Goal: Information Seeking & Learning: Learn about a topic

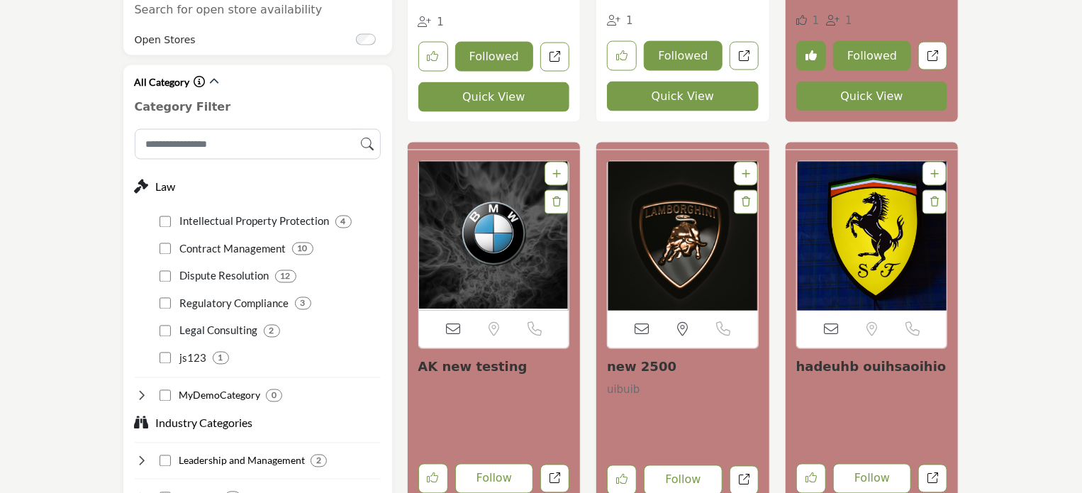
scroll to position [1134, 0]
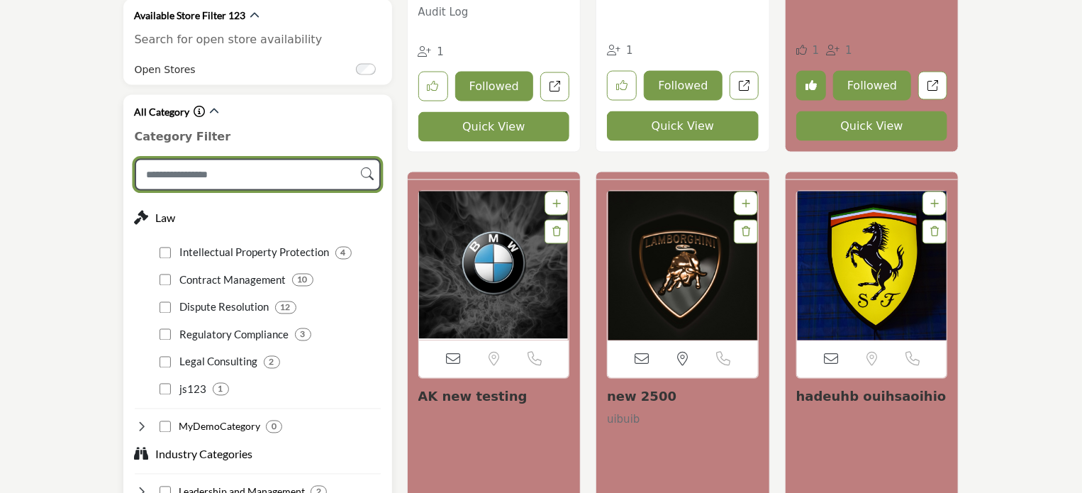
click at [181, 159] on input "Search Category" at bounding box center [258, 175] width 246 height 32
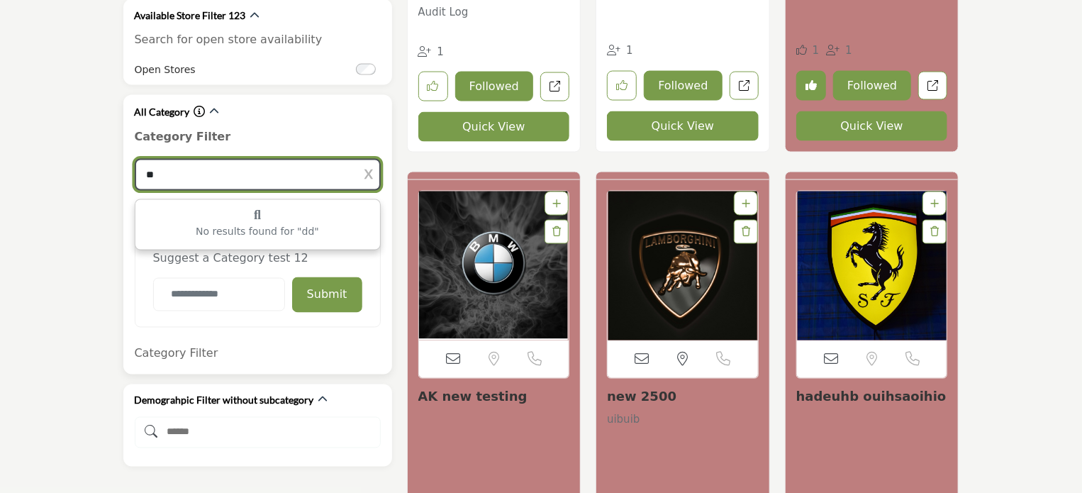
type input "*"
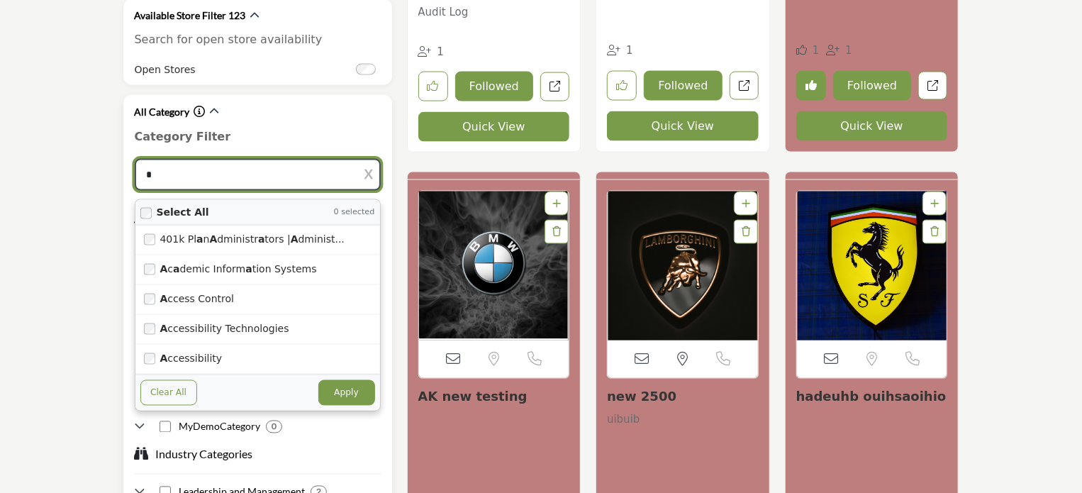
type input "*"
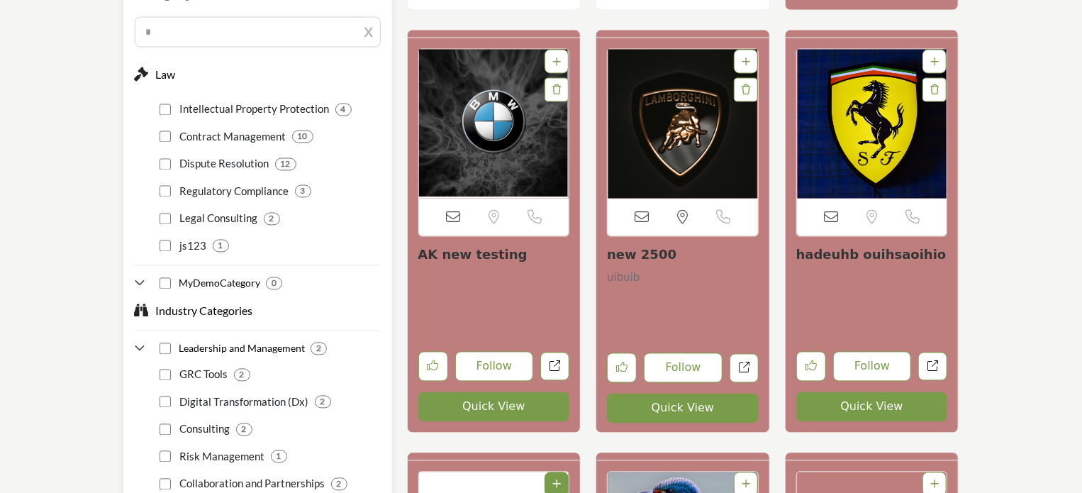
scroll to position [1418, 0]
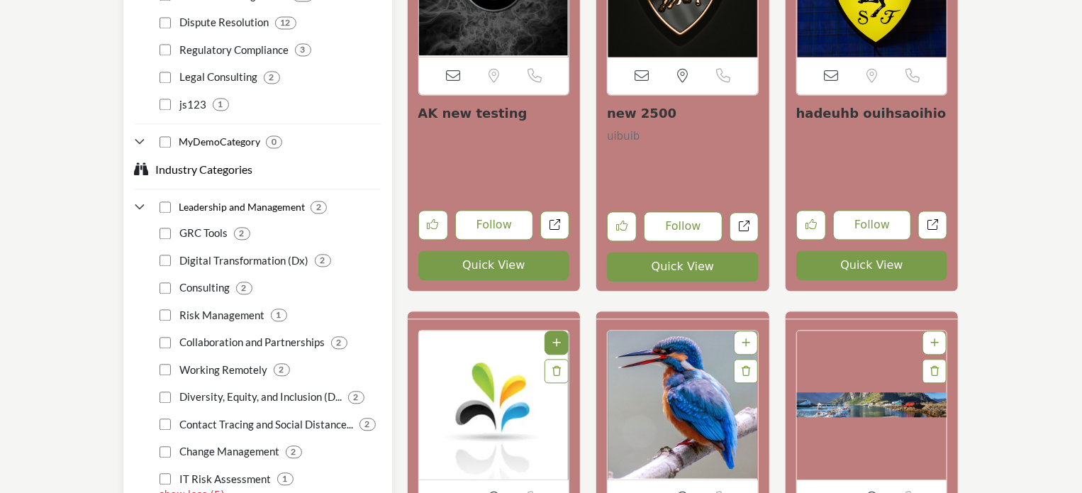
click at [139, 200] on icon at bounding box center [142, 207] width 14 height 14
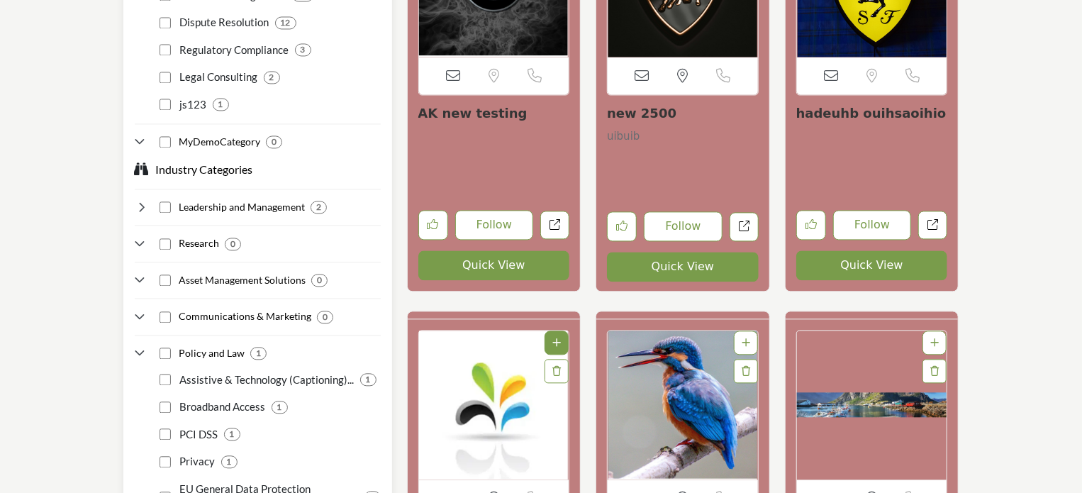
click at [139, 200] on icon at bounding box center [142, 207] width 14 height 14
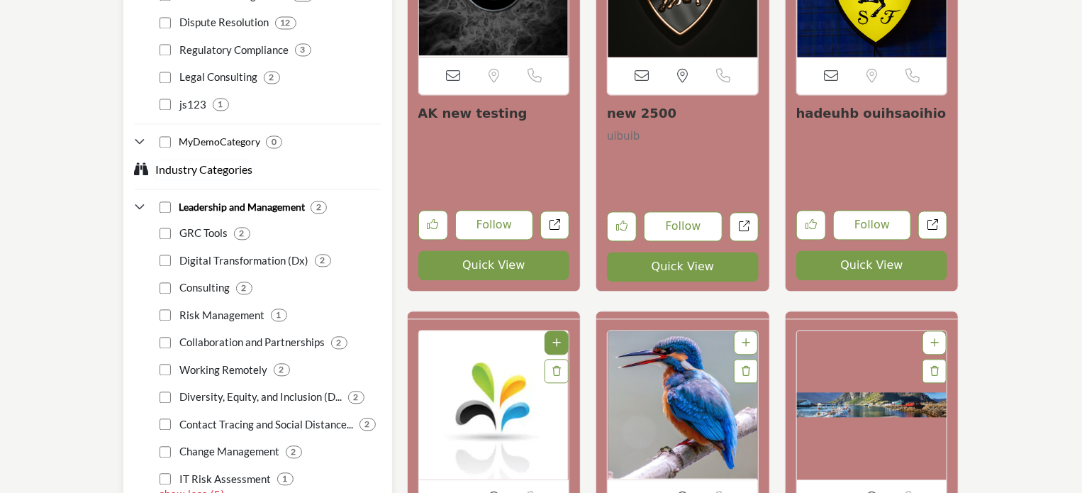
click at [212, 161] on h3 "Industry Categories" at bounding box center [204, 169] width 97 height 17
click at [140, 162] on icon at bounding box center [142, 169] width 14 height 14
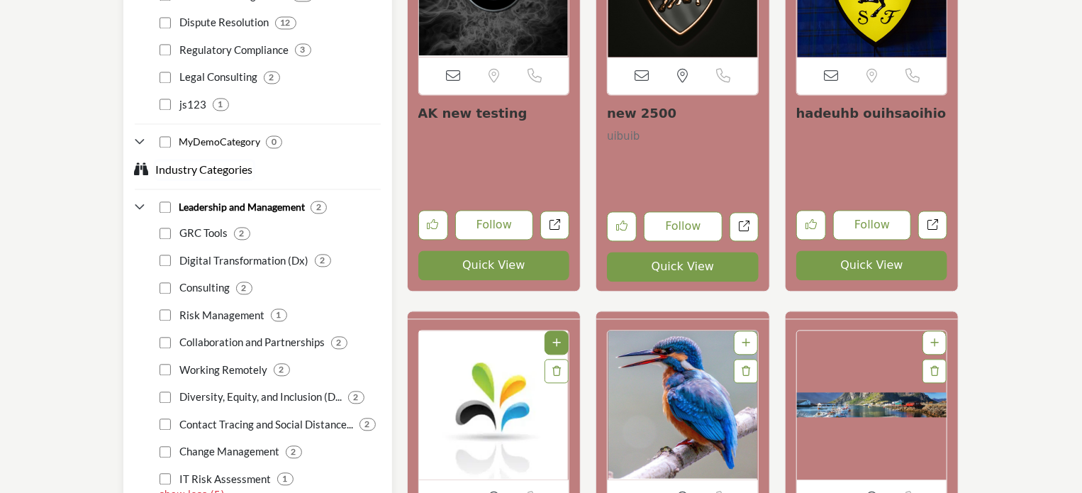
click at [164, 161] on h3 "Industry Categories" at bounding box center [204, 169] width 97 height 17
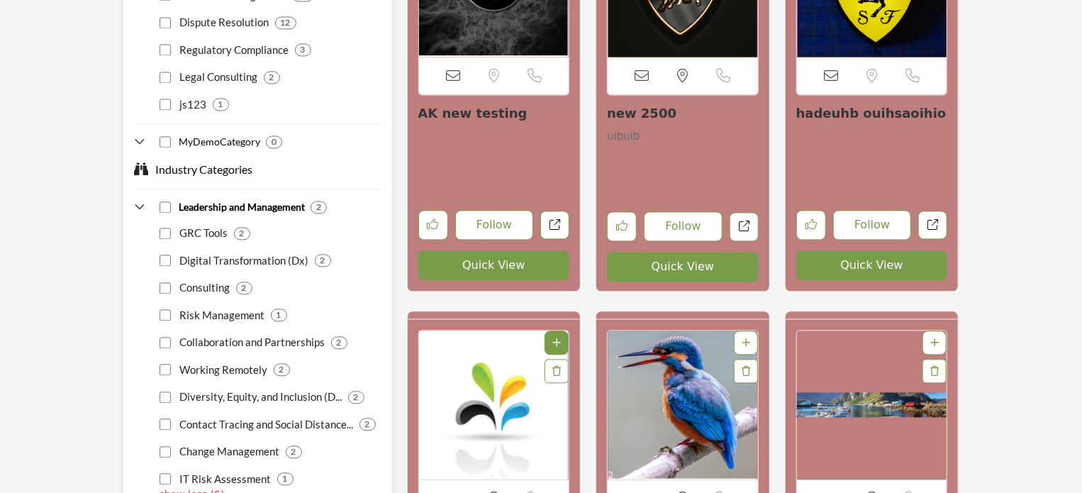
click at [164, 161] on h3 "Industry Categories" at bounding box center [204, 169] width 97 height 17
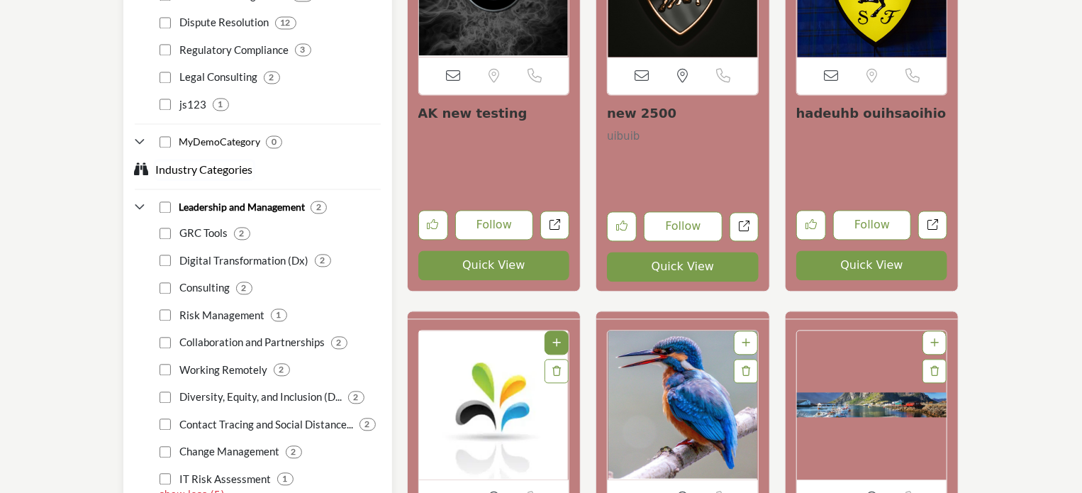
click at [164, 161] on h3 "Industry Categories" at bounding box center [204, 169] width 97 height 17
click at [211, 161] on h3 "Industry Categories" at bounding box center [204, 169] width 97 height 17
click at [139, 200] on icon at bounding box center [142, 207] width 14 height 14
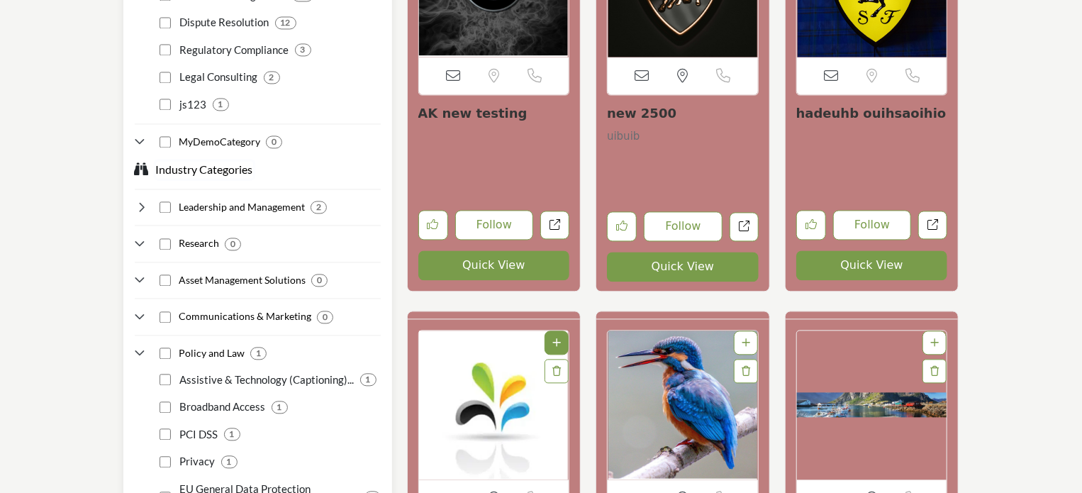
click at [200, 161] on h3 "Industry Categories" at bounding box center [204, 169] width 97 height 17
click at [138, 200] on icon at bounding box center [142, 207] width 14 height 14
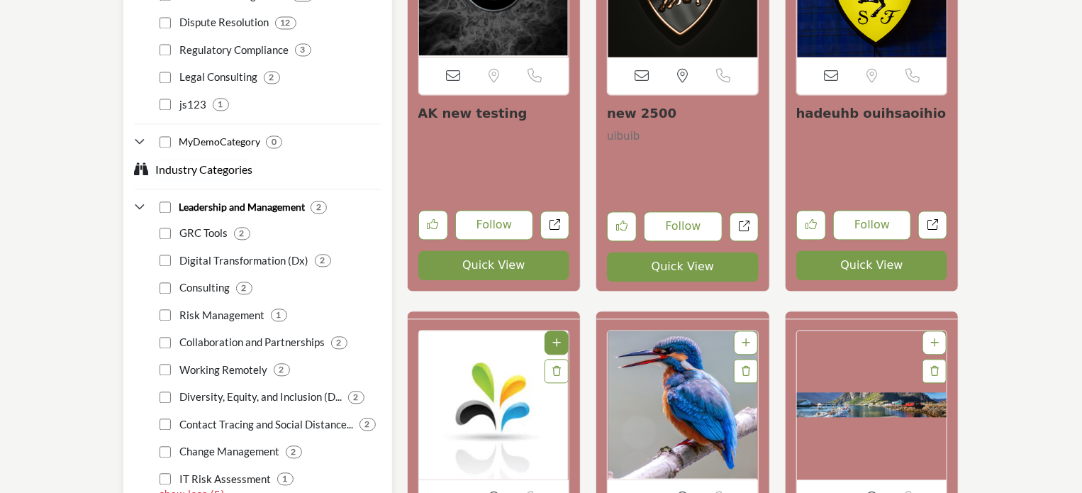
click at [224, 161] on h3 "Industry Categories" at bounding box center [204, 169] width 97 height 17
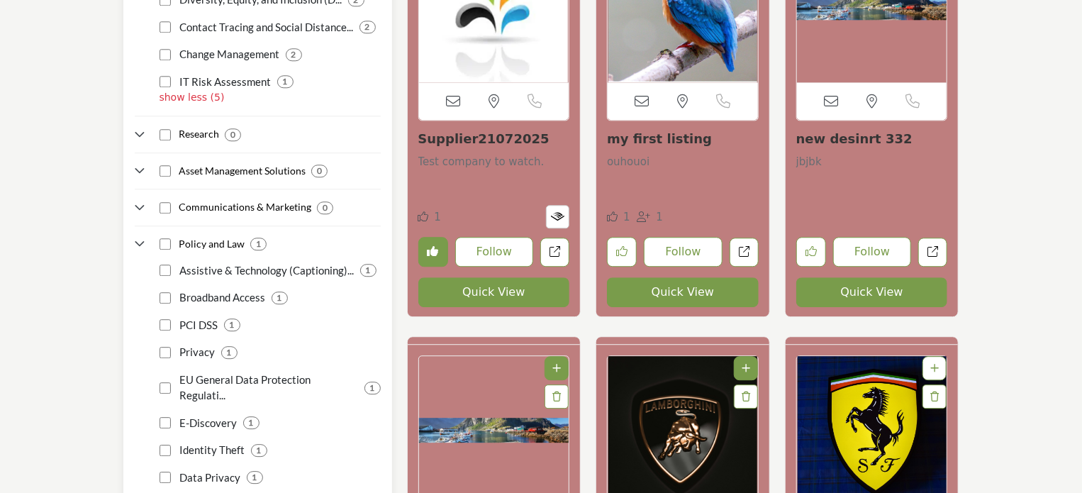
scroll to position [1631, 0]
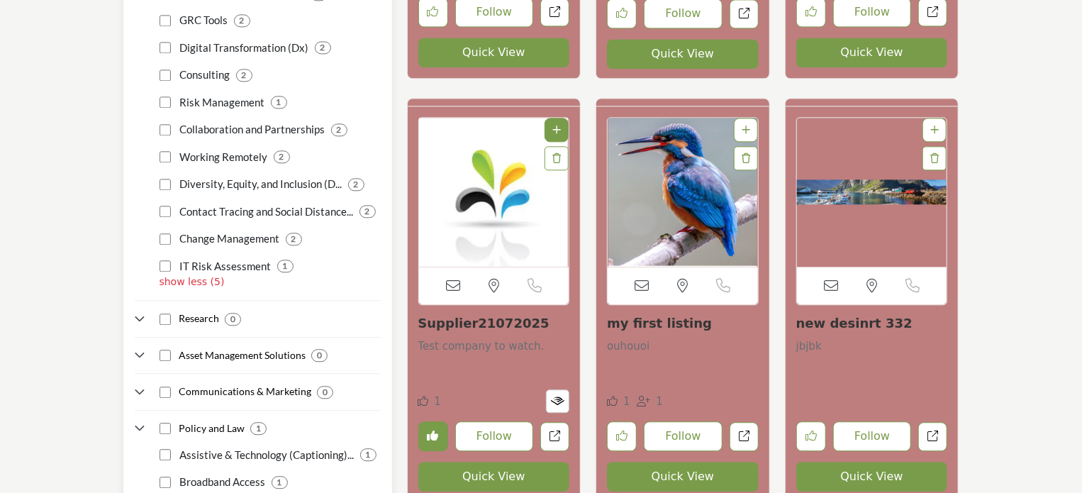
click at [135, 312] on icon at bounding box center [142, 319] width 14 height 14
drag, startPoint x: 135, startPoint y: 337, endPoint x: 132, endPoint y: 354, distance: 17.2
click at [135, 348] on icon at bounding box center [142, 355] width 14 height 14
click at [140, 385] on icon at bounding box center [142, 392] width 14 height 14
click at [140, 421] on icon at bounding box center [142, 428] width 14 height 14
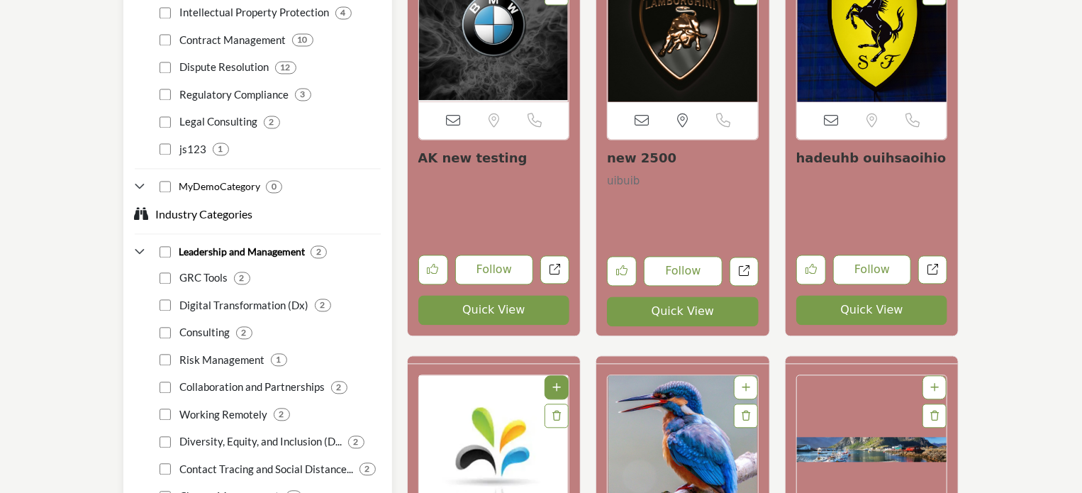
scroll to position [1276, 0]
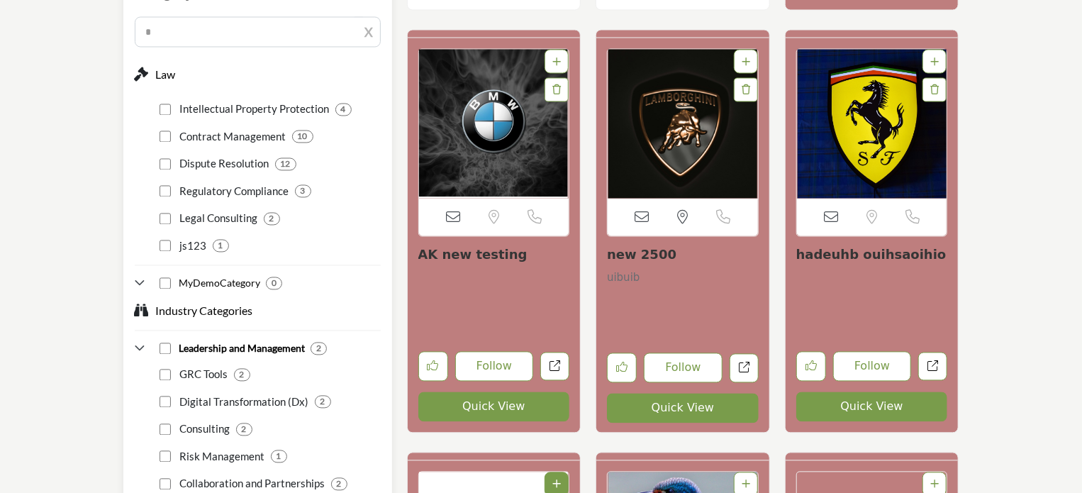
click at [142, 342] on icon at bounding box center [142, 349] width 14 height 14
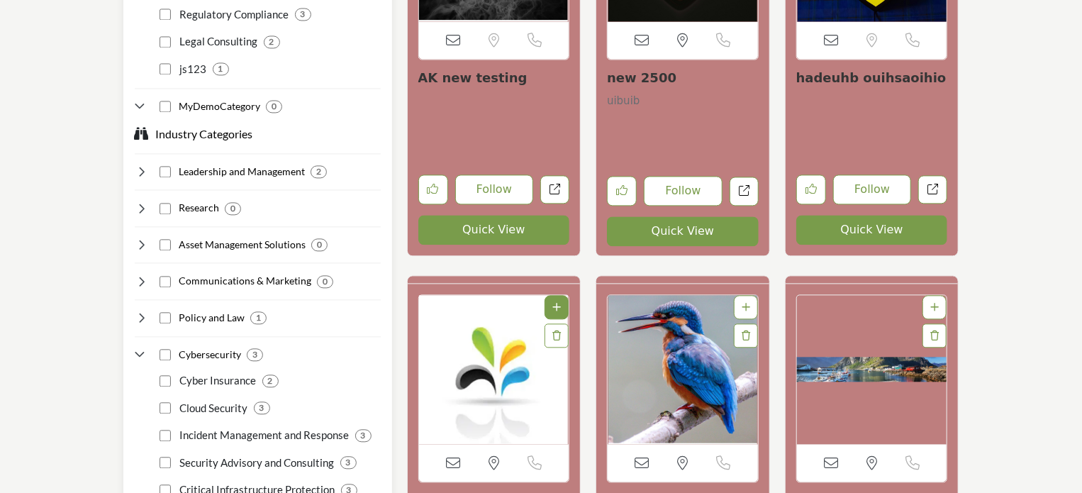
scroll to position [1489, 0]
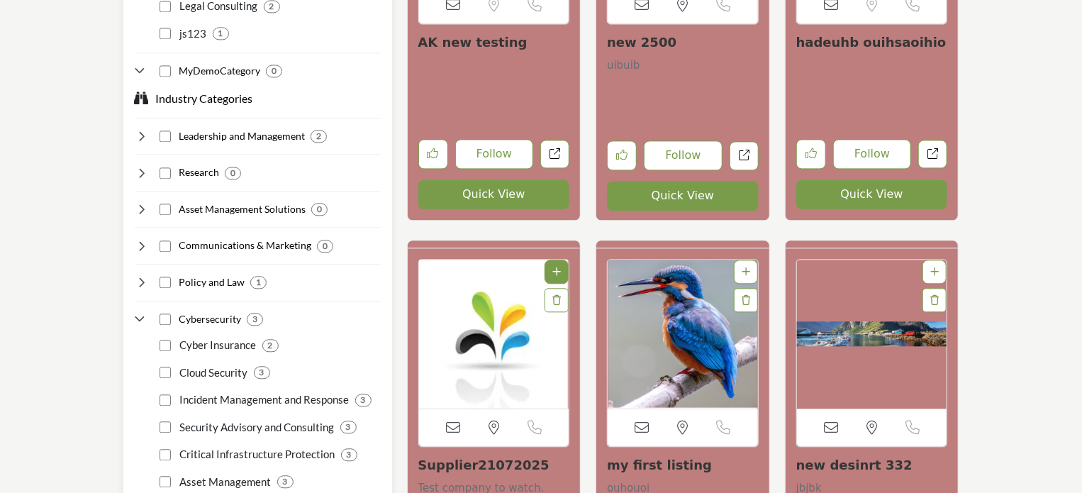
click at [142, 312] on icon at bounding box center [142, 319] width 14 height 14
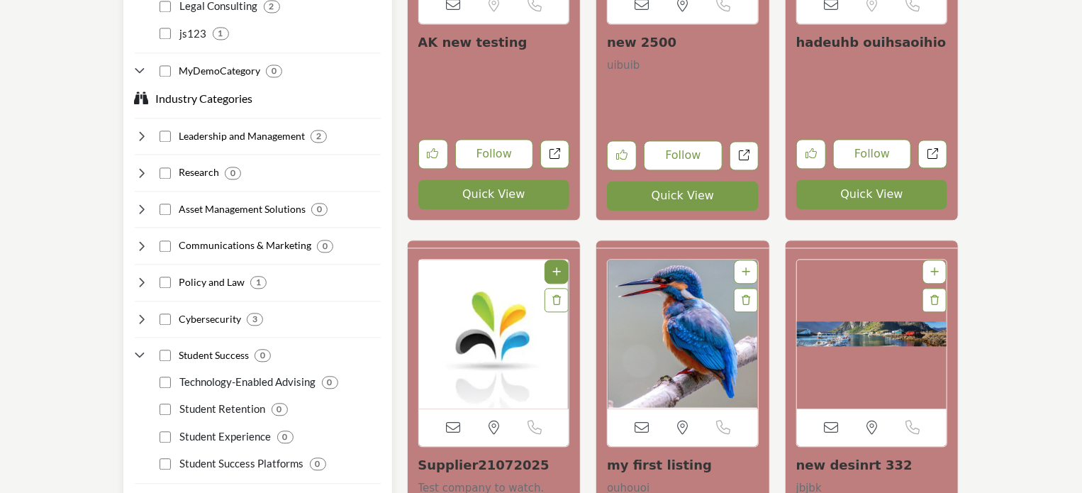
click at [136, 348] on icon at bounding box center [142, 355] width 14 height 14
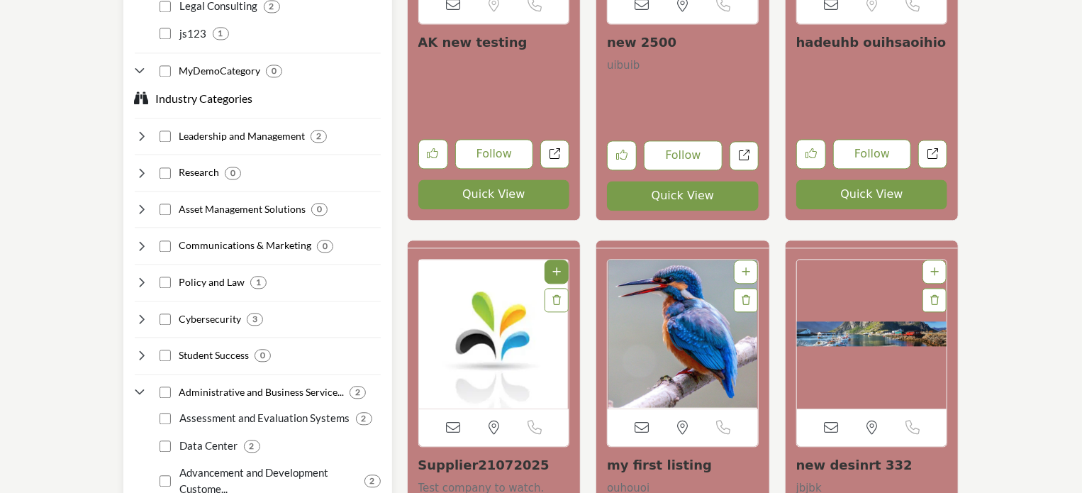
click at [139, 385] on icon at bounding box center [142, 392] width 14 height 14
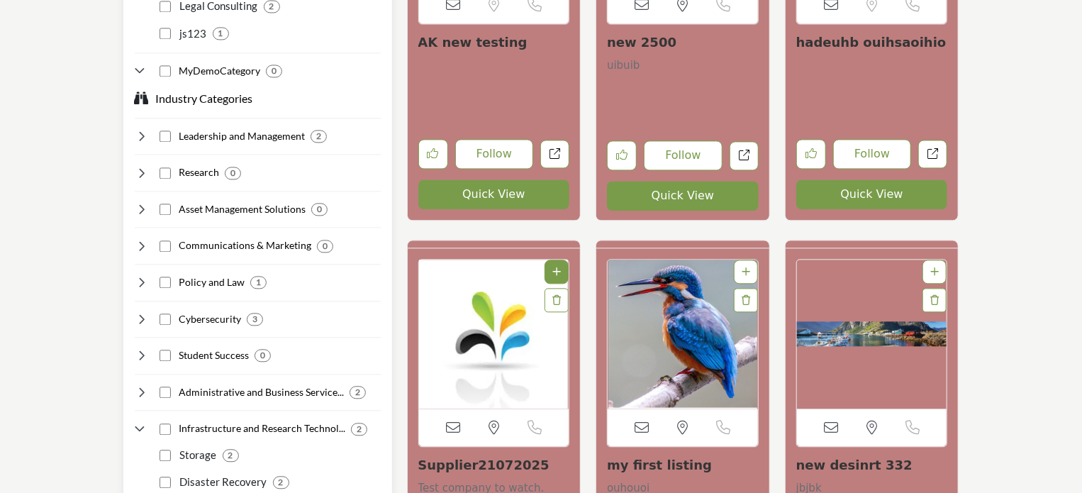
click at [142, 422] on icon at bounding box center [142, 429] width 14 height 14
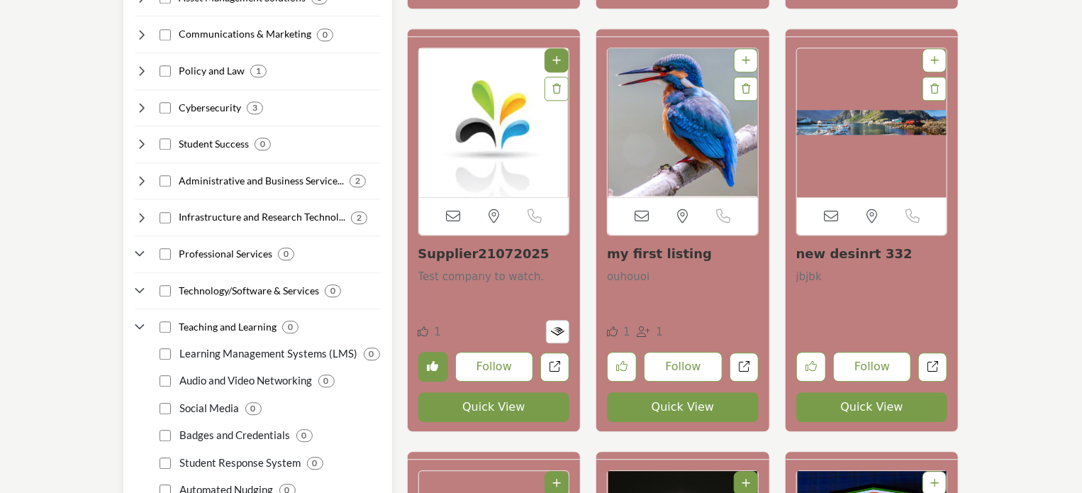
scroll to position [1701, 0]
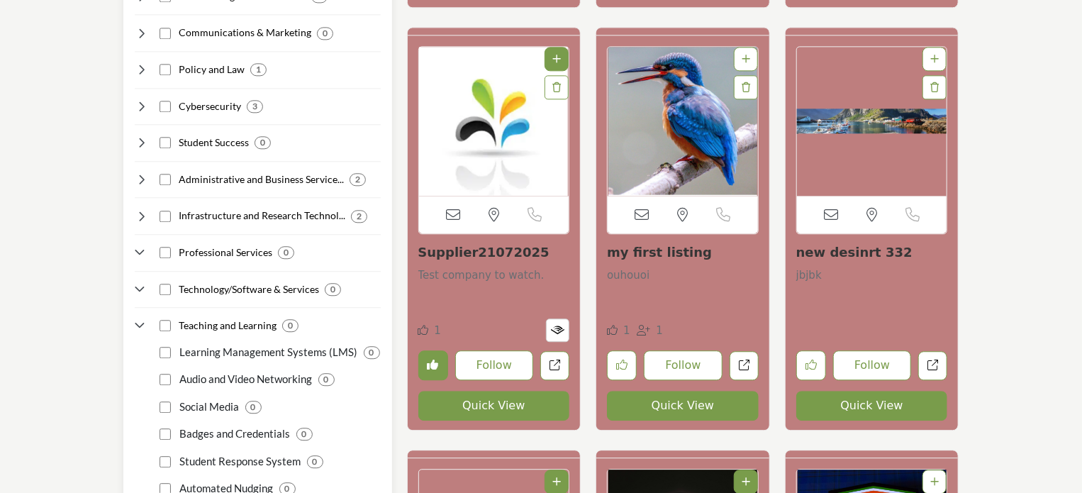
click at [138, 245] on icon at bounding box center [142, 252] width 14 height 14
click at [138, 282] on icon at bounding box center [142, 289] width 14 height 14
click at [137, 318] on icon at bounding box center [142, 325] width 14 height 14
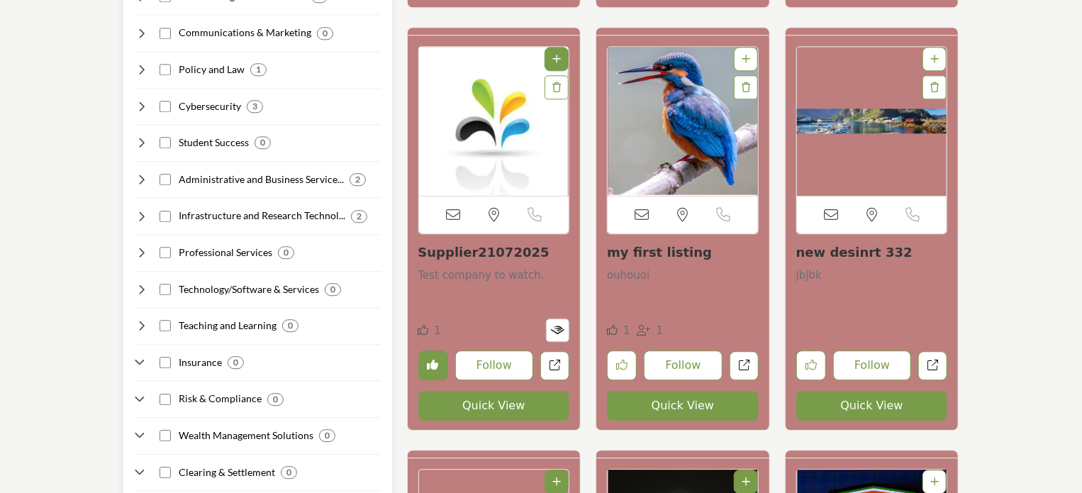
click at [145, 355] on icon at bounding box center [142, 362] width 14 height 14
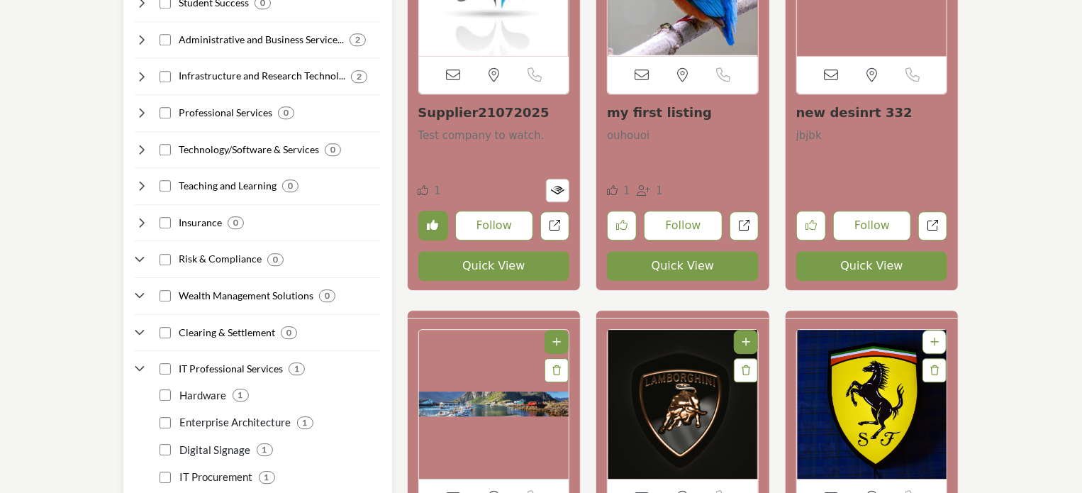
scroll to position [1843, 0]
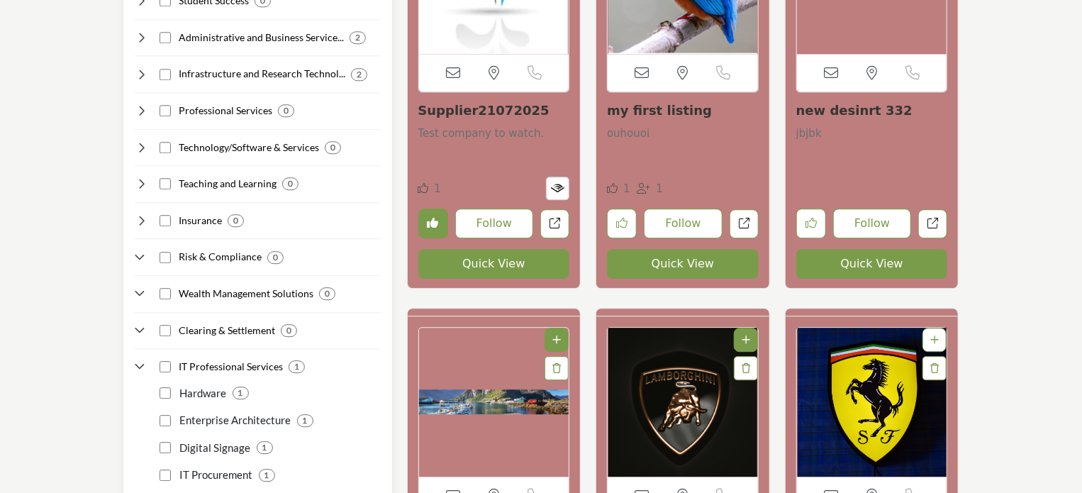
click at [142, 250] on icon at bounding box center [142, 257] width 14 height 14
click at [140, 286] on icon at bounding box center [142, 293] width 14 height 14
drag, startPoint x: 139, startPoint y: 307, endPoint x: 139, endPoint y: 320, distance: 13.5
click at [139, 323] on icon at bounding box center [142, 330] width 14 height 14
click at [142, 359] on icon at bounding box center [142, 366] width 14 height 14
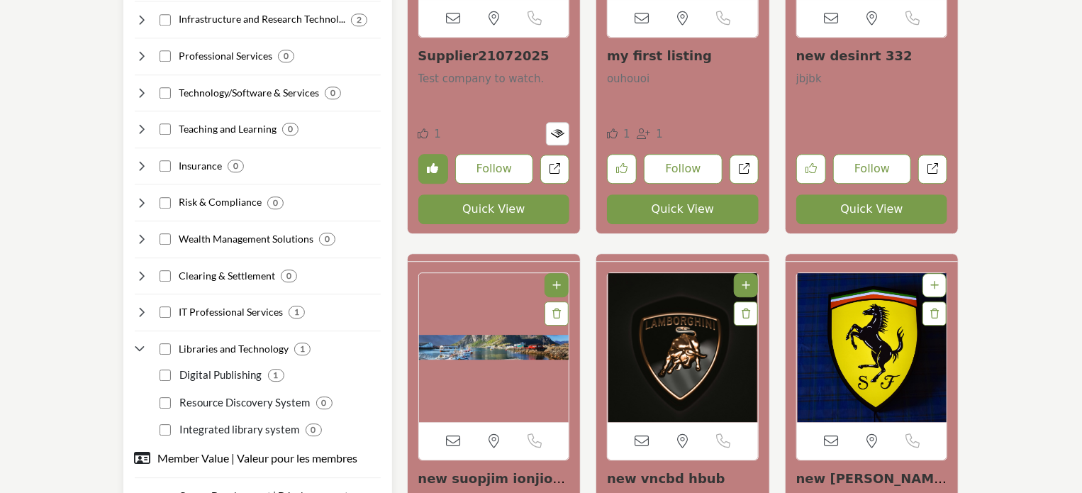
scroll to position [1985, 0]
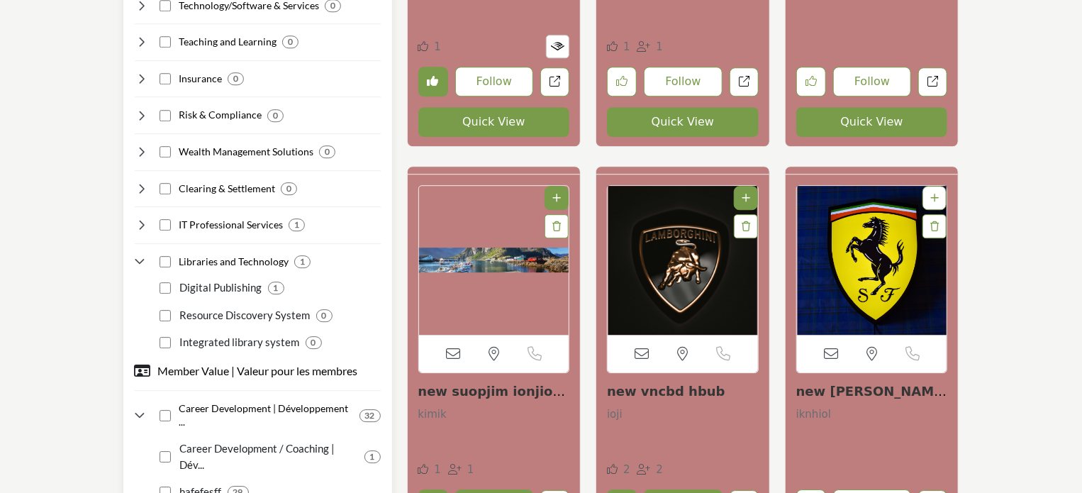
click at [141, 255] on icon at bounding box center [142, 262] width 14 height 14
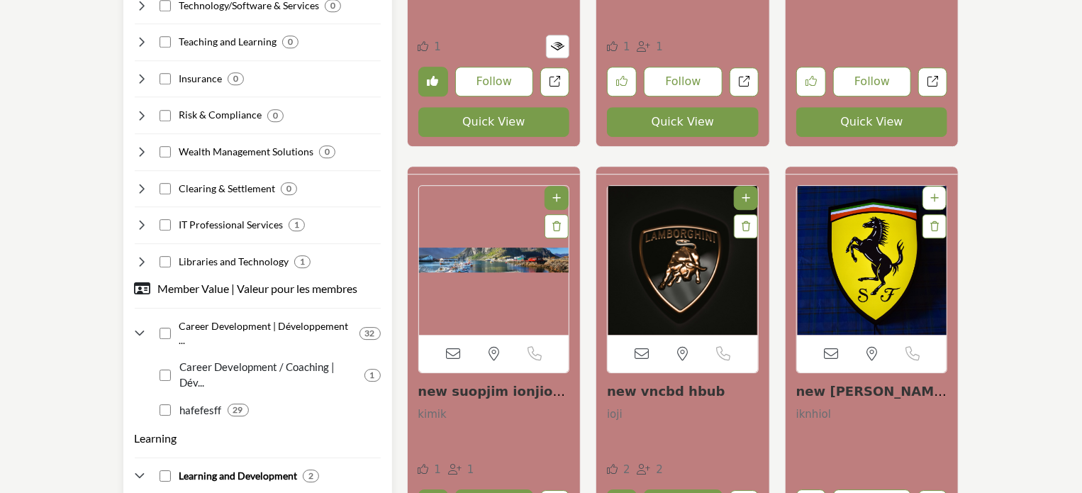
click at [139, 326] on icon at bounding box center [142, 333] width 14 height 14
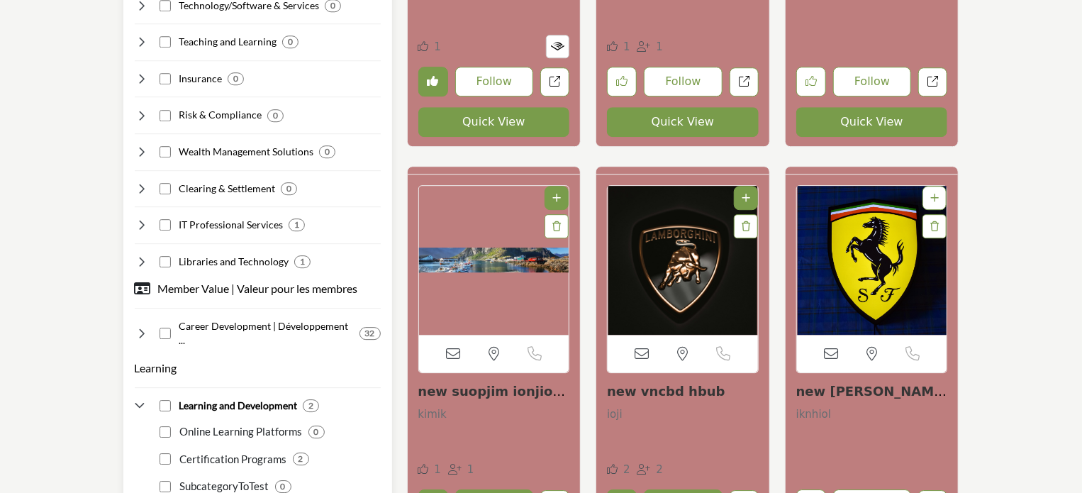
click at [137, 398] on icon at bounding box center [142, 405] width 14 height 14
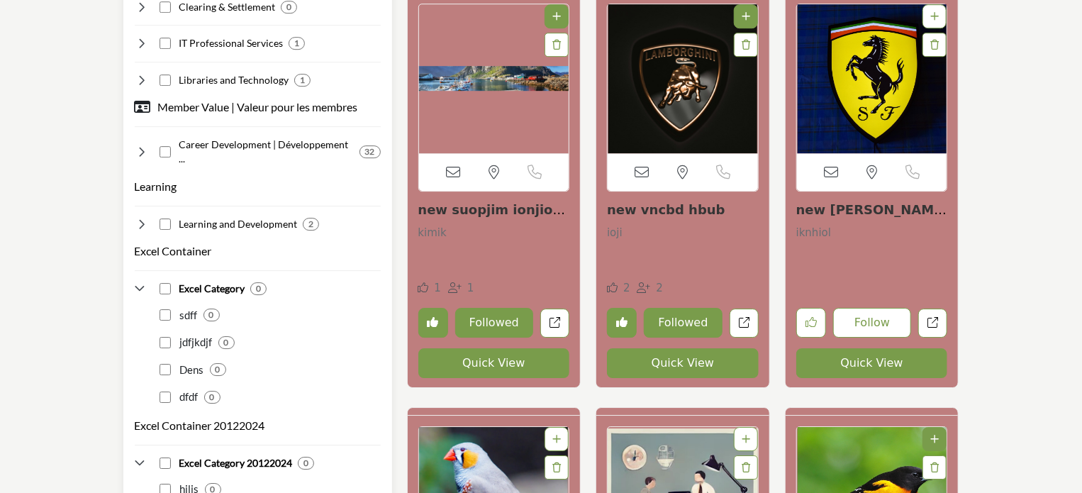
scroll to position [2198, 0]
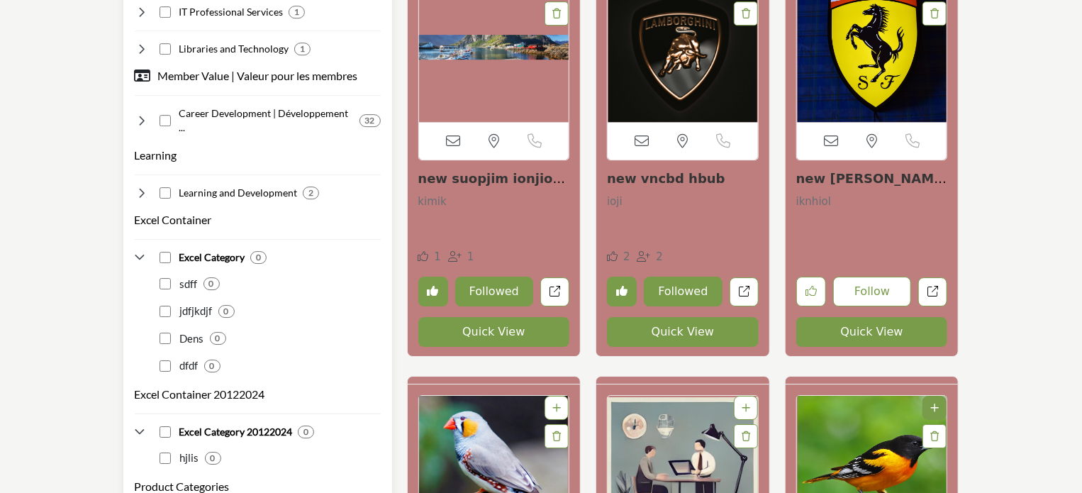
click at [145, 250] on icon at bounding box center [142, 257] width 14 height 14
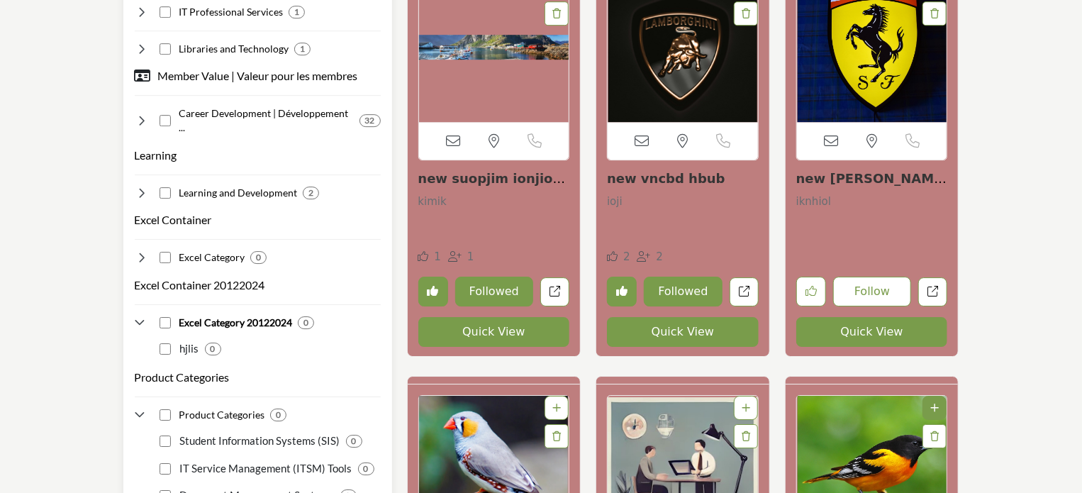
click at [139, 315] on icon at bounding box center [142, 322] width 14 height 14
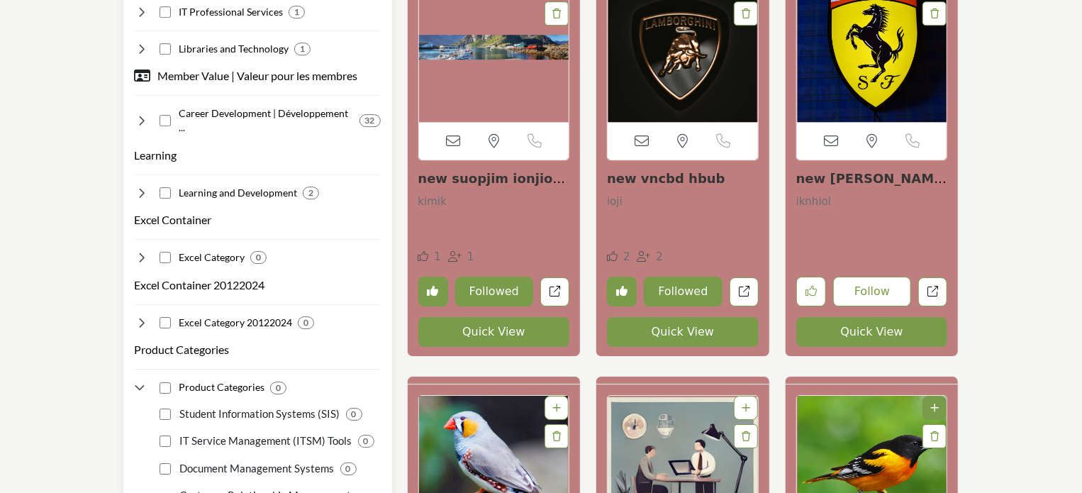
click at [139, 381] on icon at bounding box center [142, 388] width 14 height 14
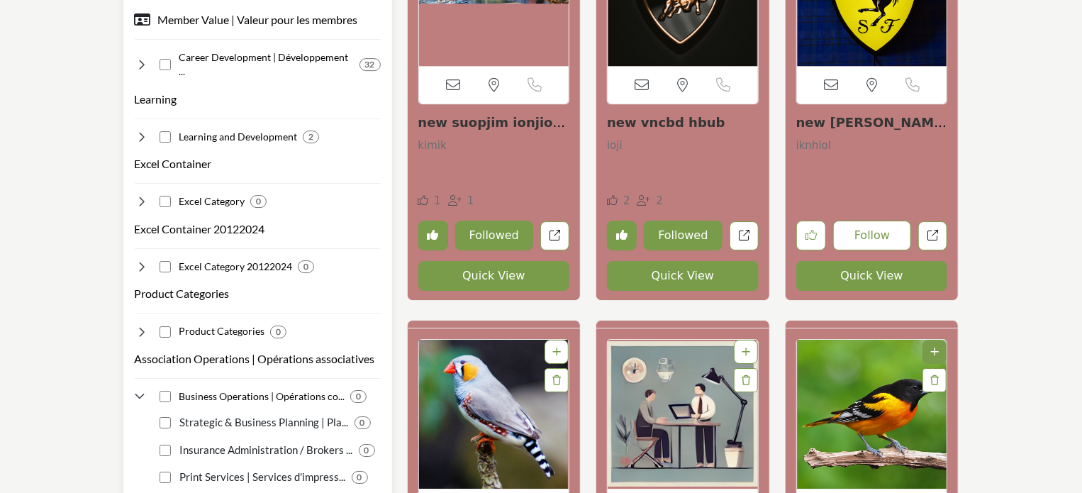
scroll to position [2340, 0]
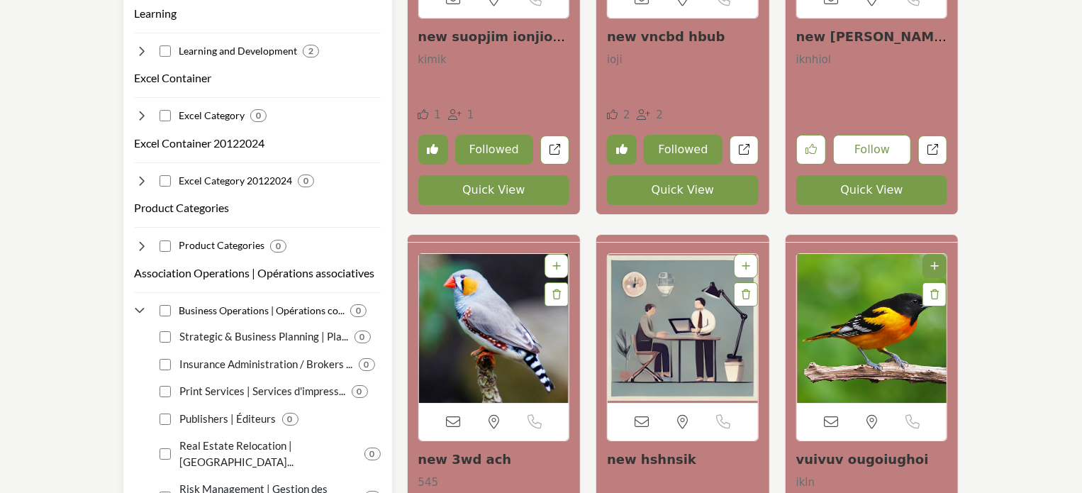
click at [142, 303] on icon at bounding box center [142, 310] width 14 height 14
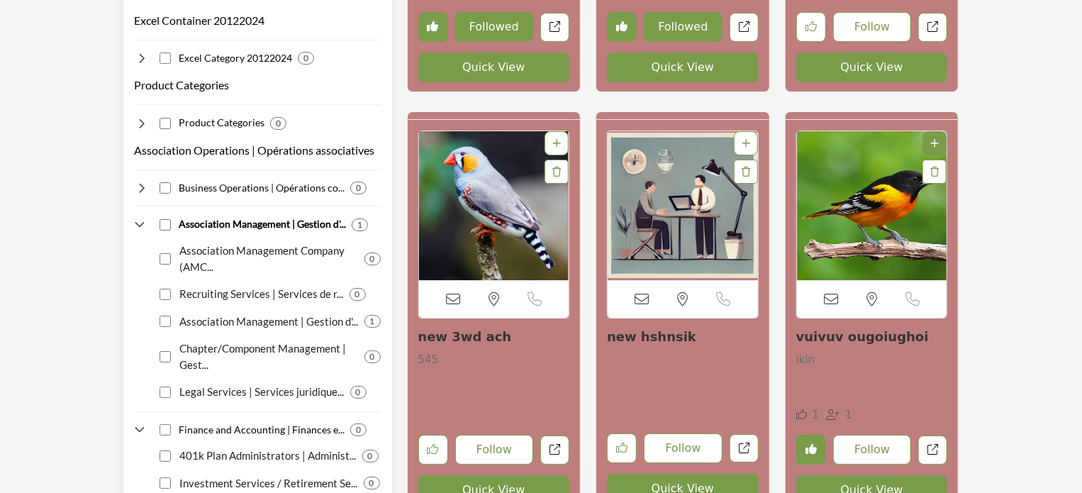
scroll to position [2481, 0]
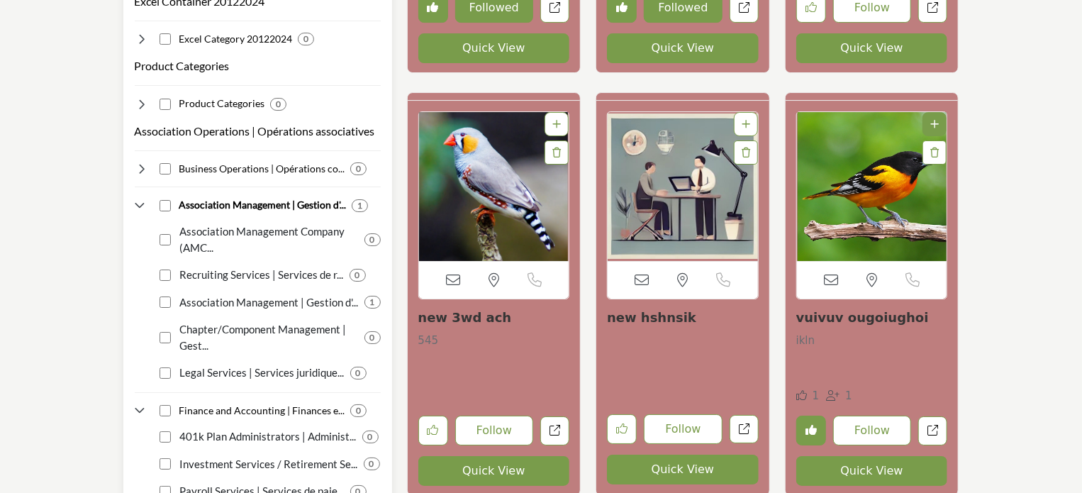
click at [142, 199] on icon at bounding box center [142, 206] width 14 height 14
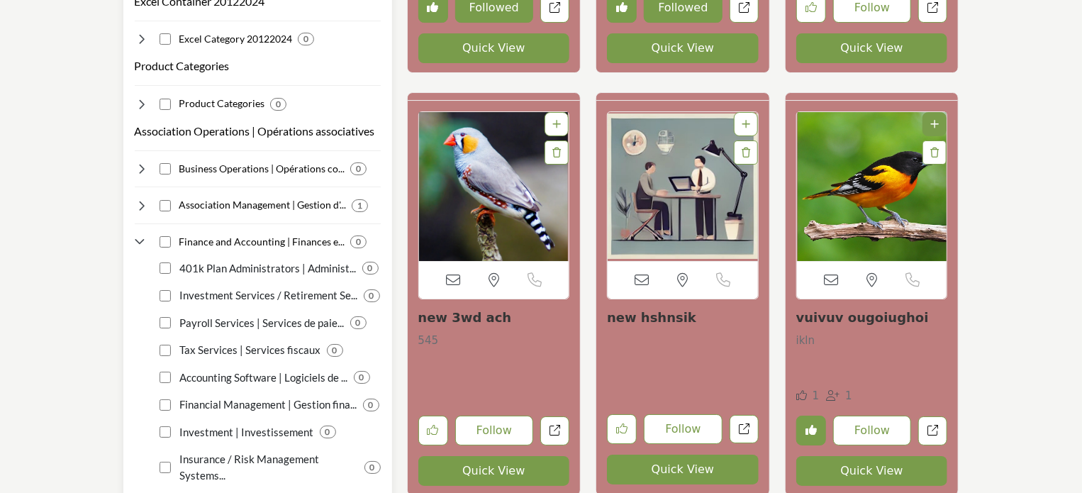
click at [140, 235] on icon at bounding box center [142, 242] width 14 height 14
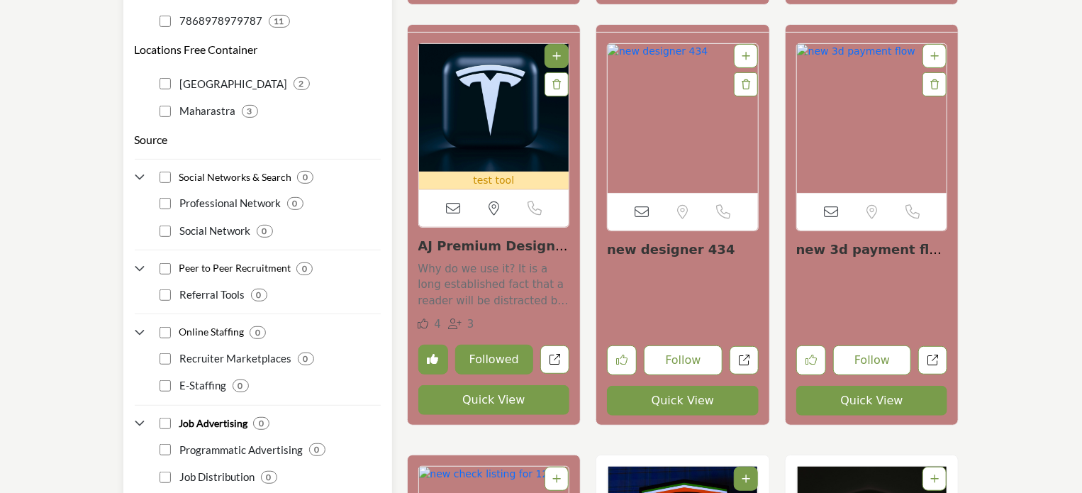
scroll to position [2978, 0]
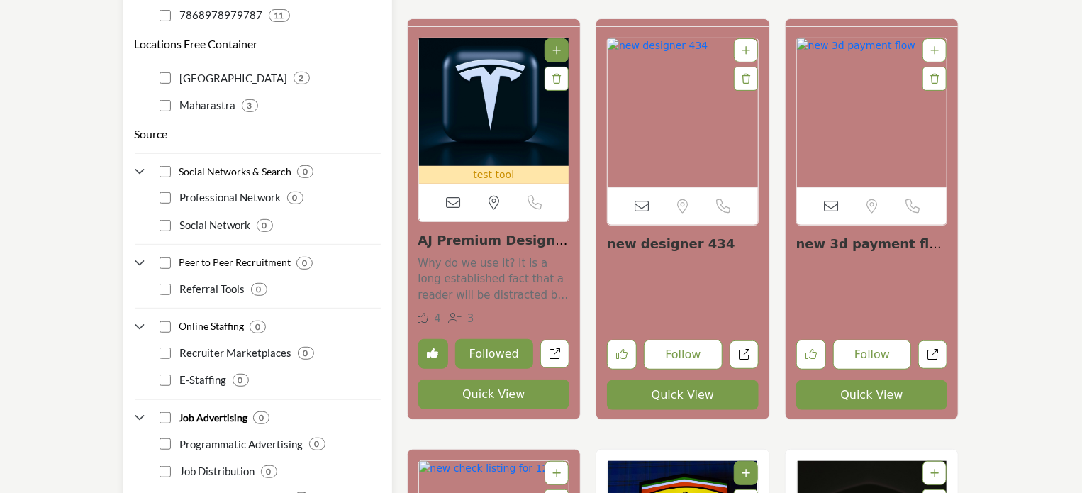
click at [145, 164] on icon at bounding box center [142, 171] width 14 height 14
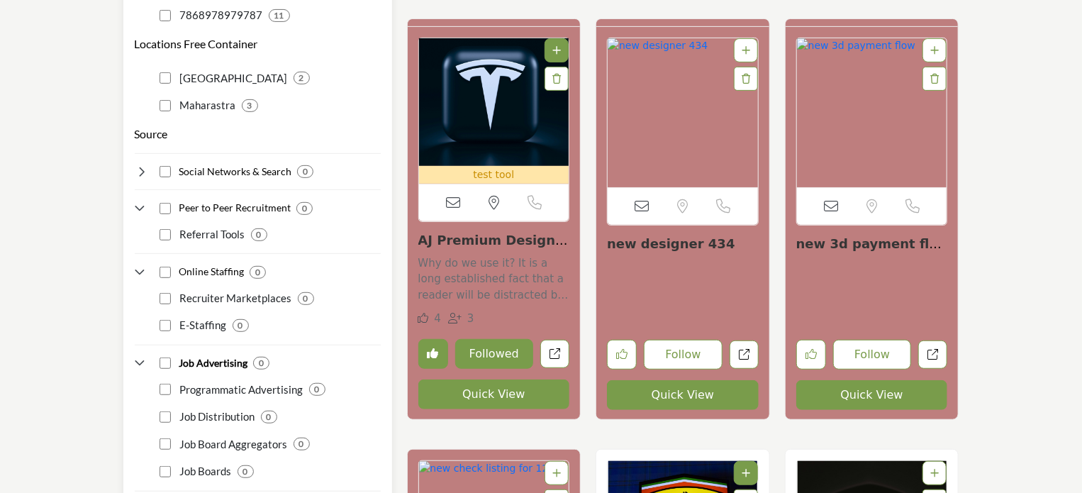
drag, startPoint x: 140, startPoint y: 184, endPoint x: 142, endPoint y: 220, distance: 36.9
click at [139, 201] on icon at bounding box center [142, 208] width 14 height 14
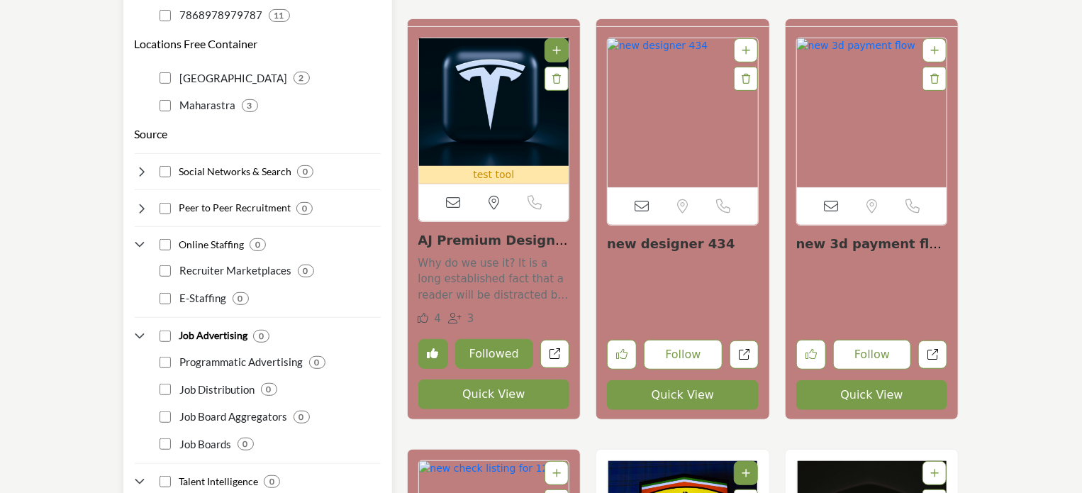
click at [142, 237] on icon at bounding box center [142, 244] width 14 height 14
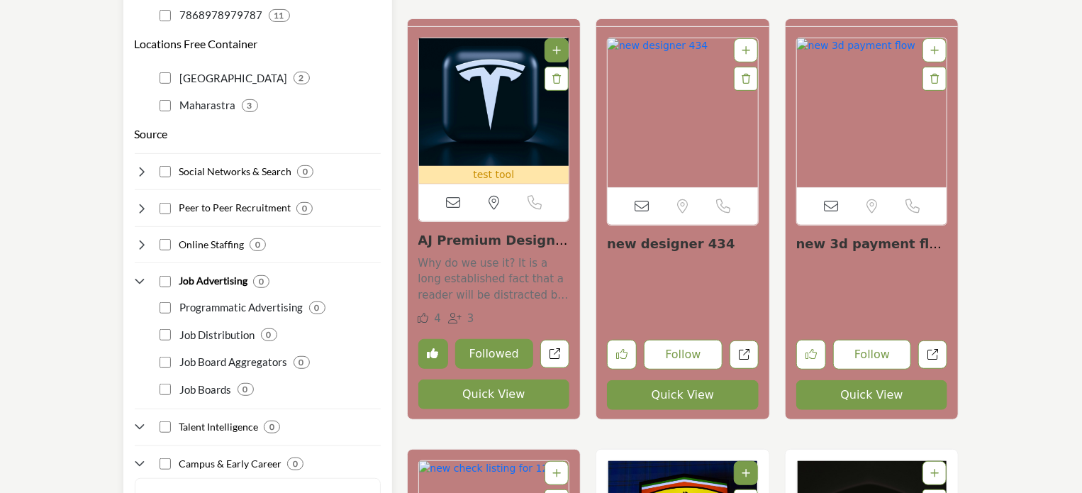
click at [142, 274] on icon at bounding box center [142, 281] width 14 height 14
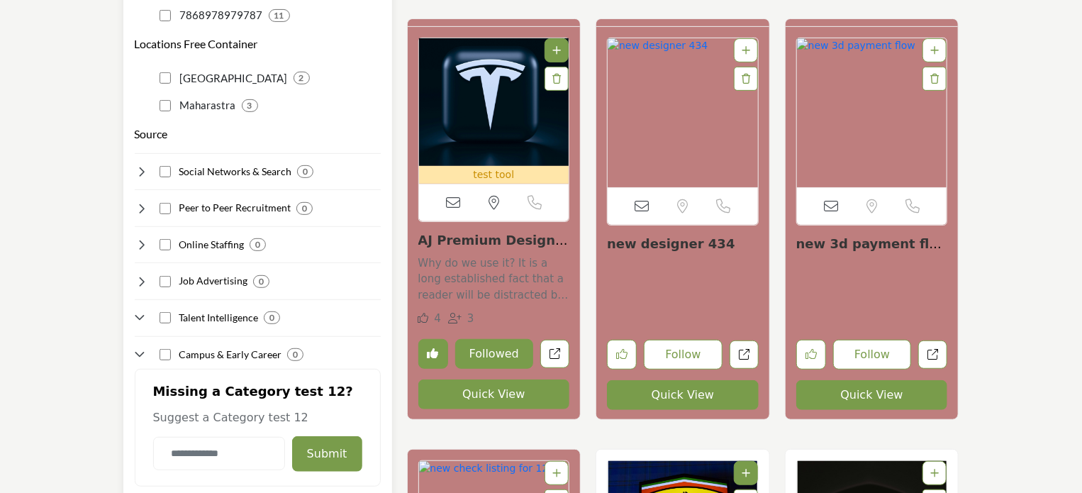
click at [143, 311] on icon at bounding box center [142, 318] width 14 height 14
click at [138, 347] on icon at bounding box center [142, 354] width 14 height 14
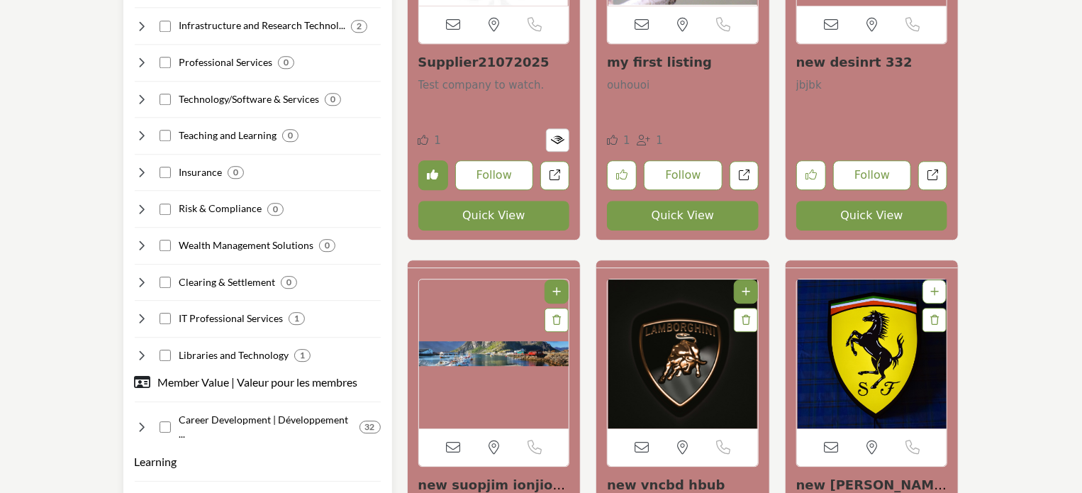
scroll to position [1772, 0]
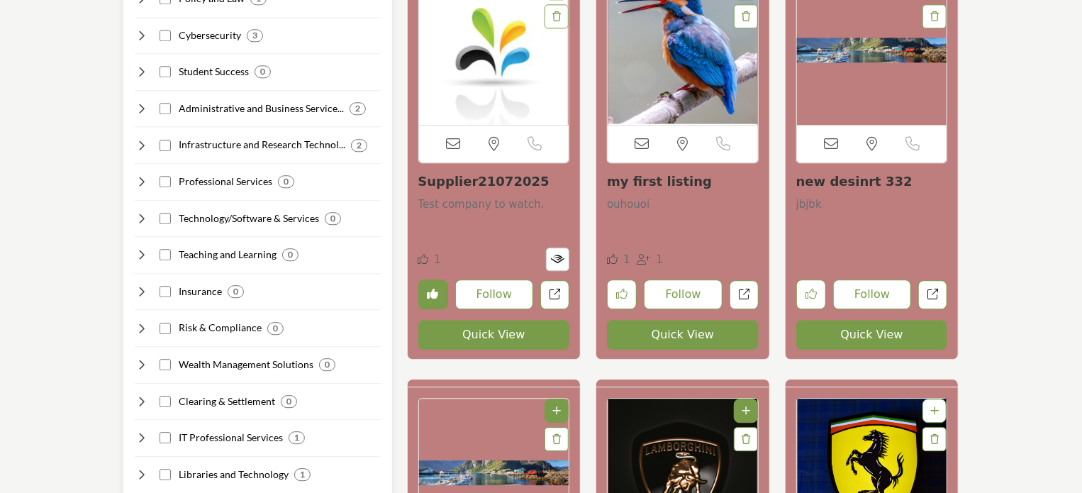
click at [139, 211] on icon at bounding box center [142, 218] width 14 height 14
click at [142, 211] on icon at bounding box center [142, 218] width 14 height 14
